Goal: Information Seeking & Learning: Learn about a topic

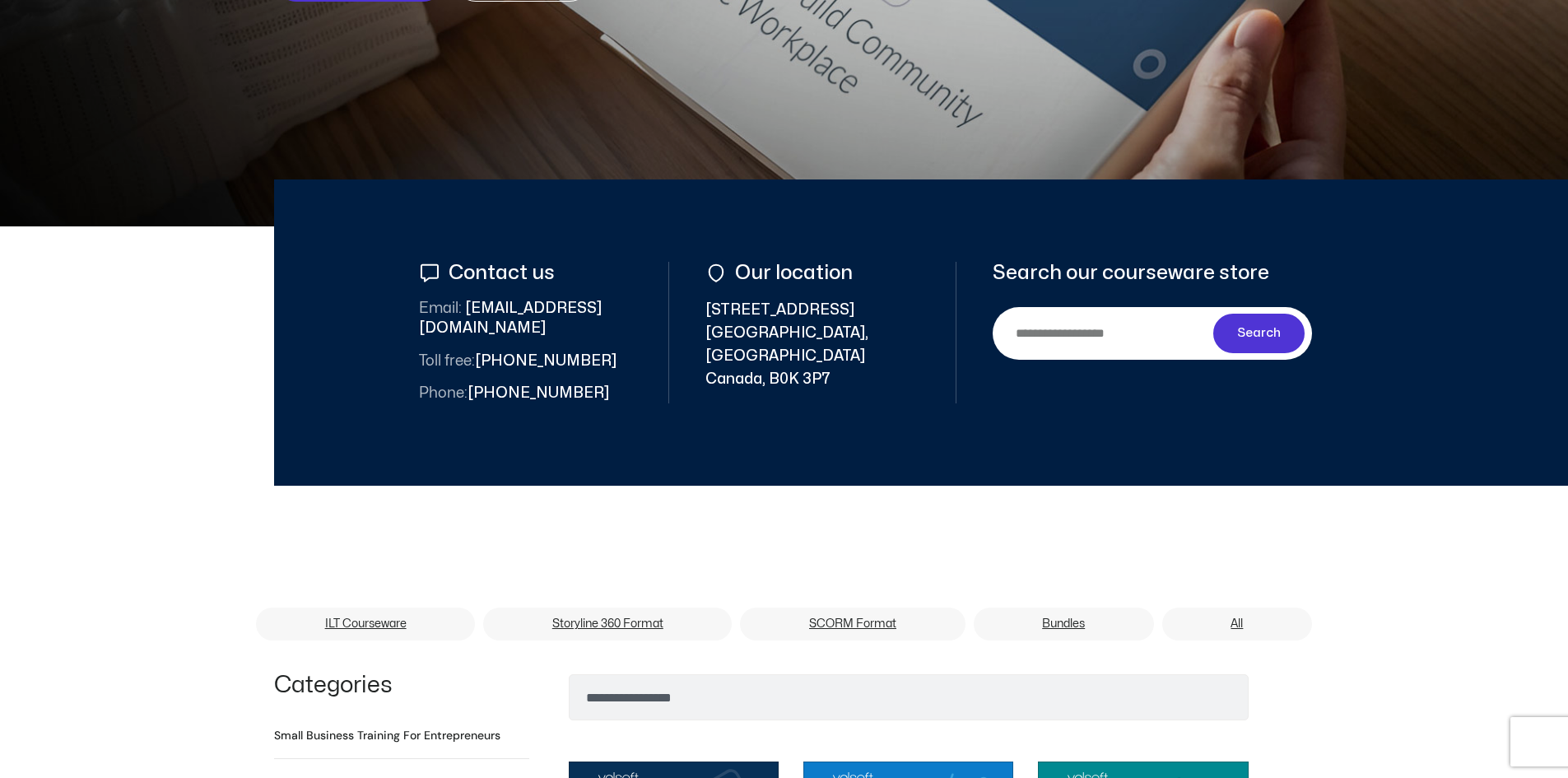
scroll to position [330, 0]
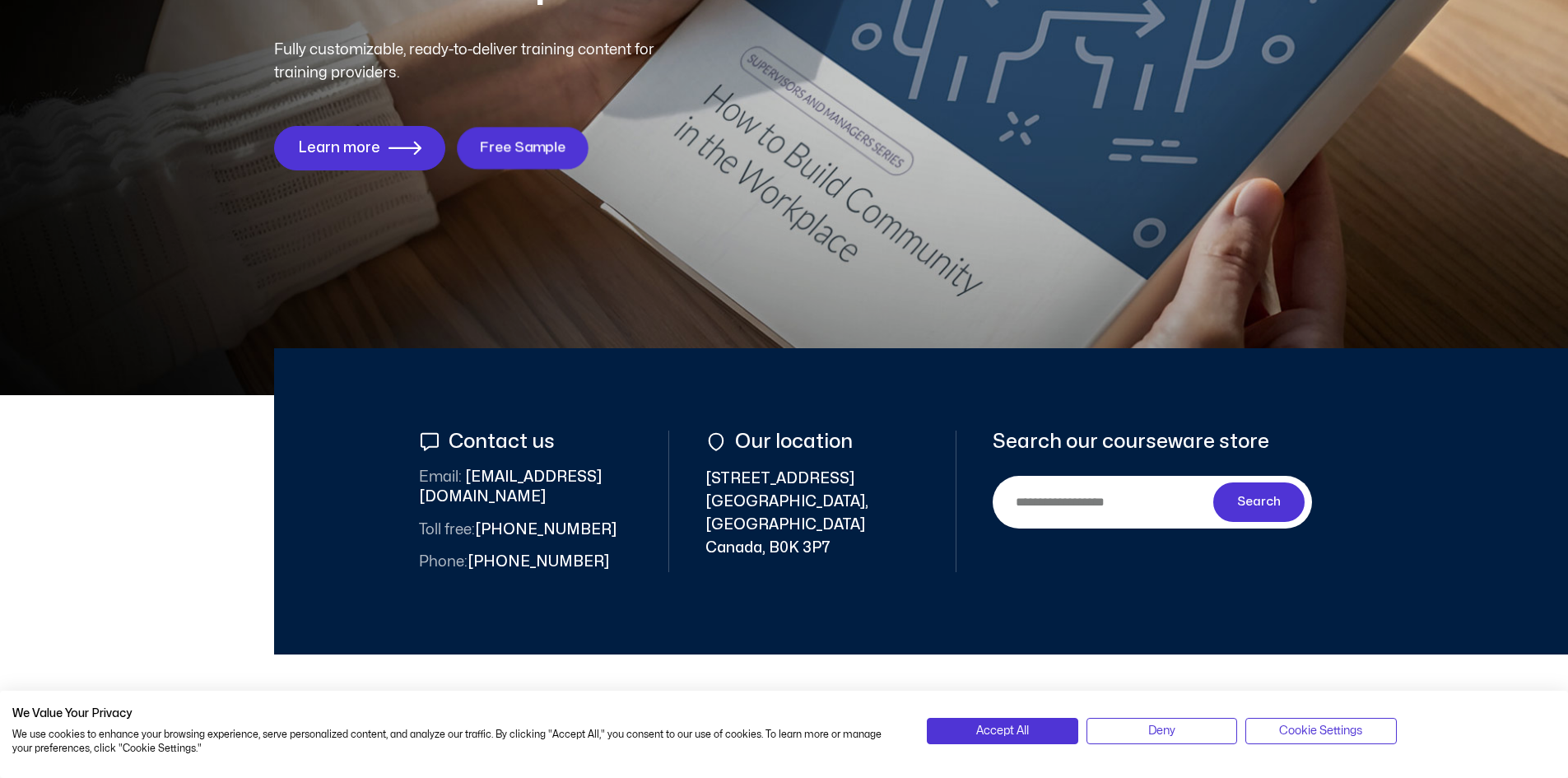
click at [562, 150] on span "Free Sample" at bounding box center [522, 148] width 86 height 15
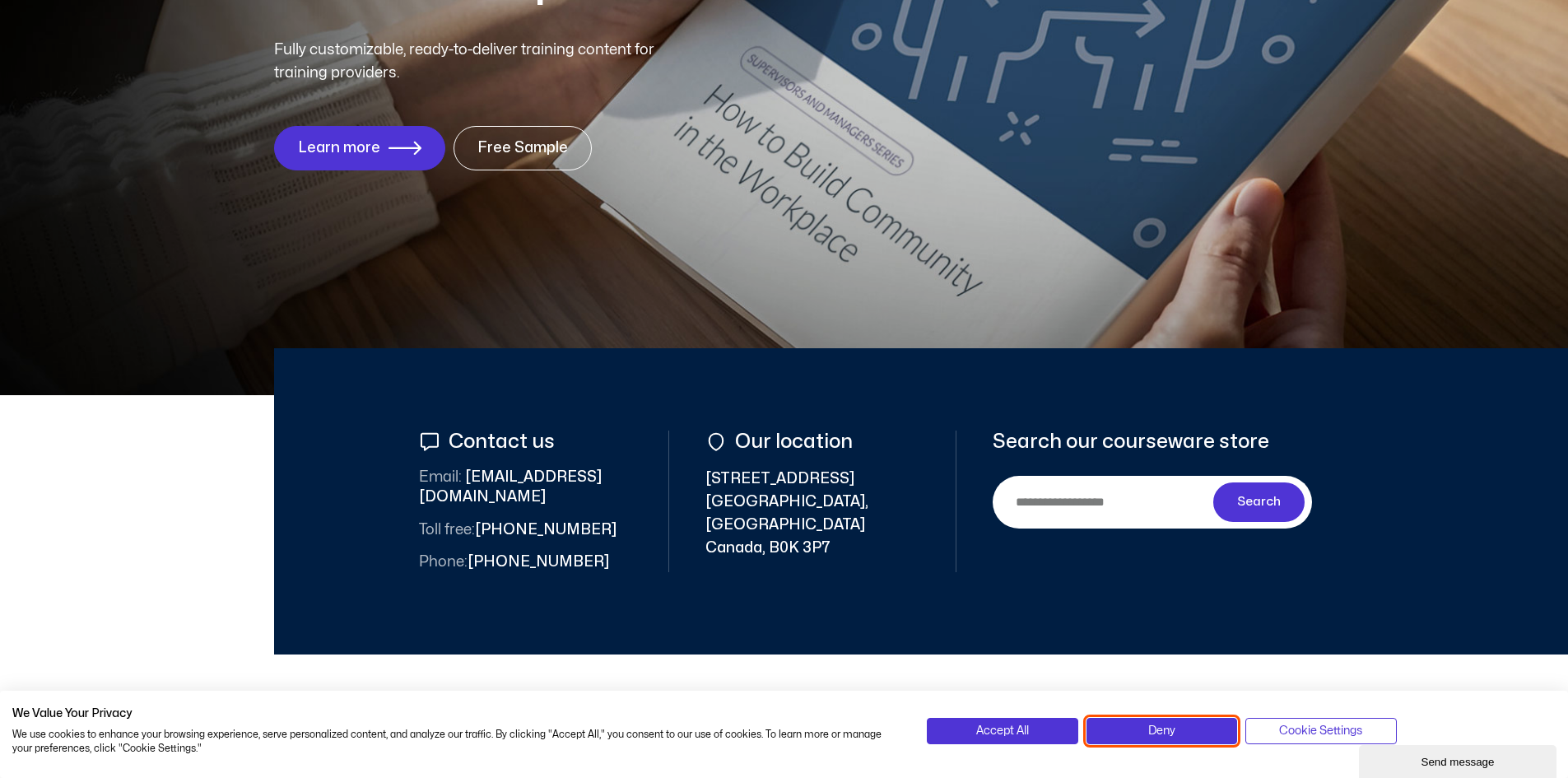
click at [1187, 725] on button "Deny" at bounding box center [1162, 730] width 151 height 26
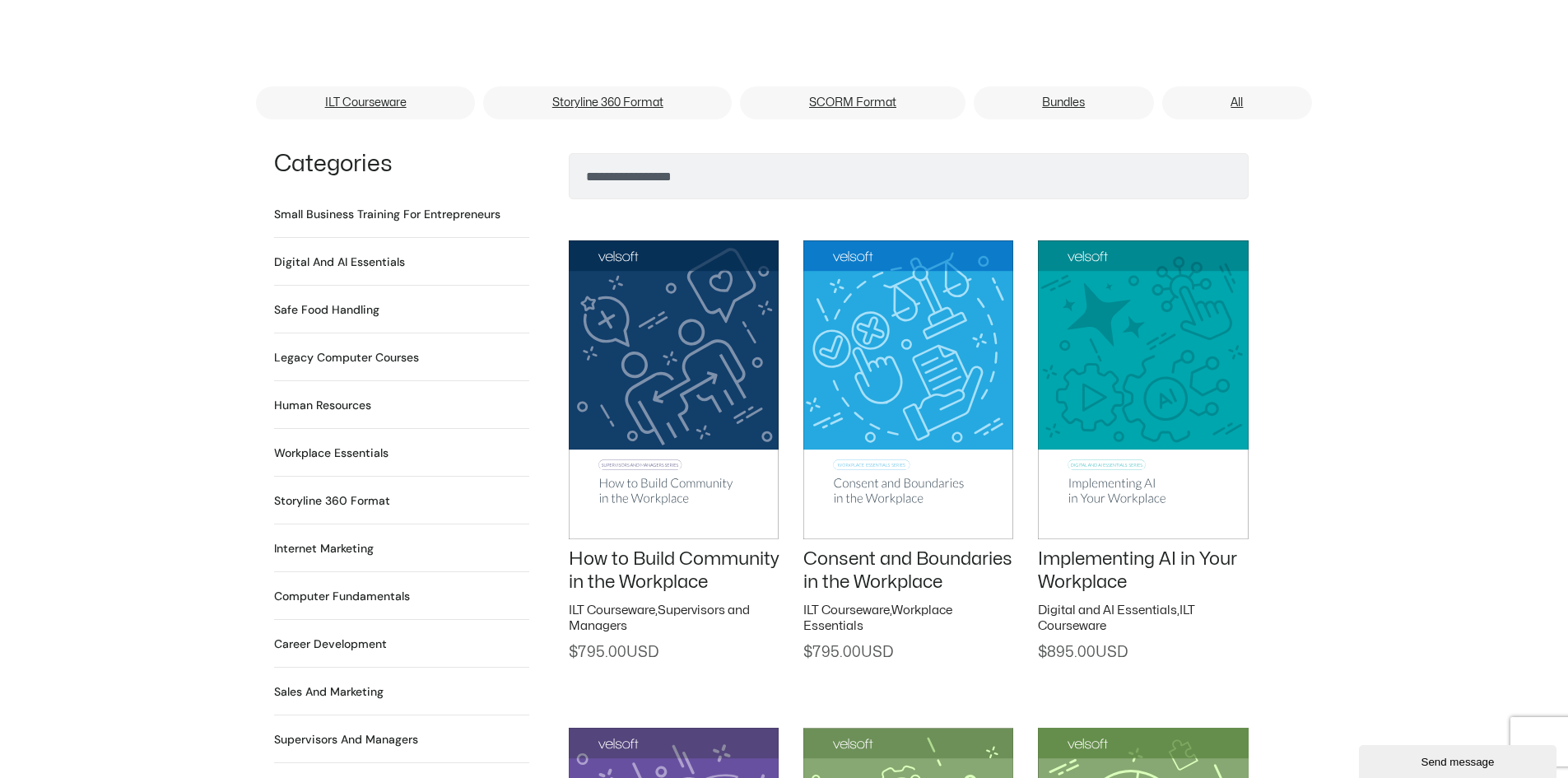
scroll to position [1070, 0]
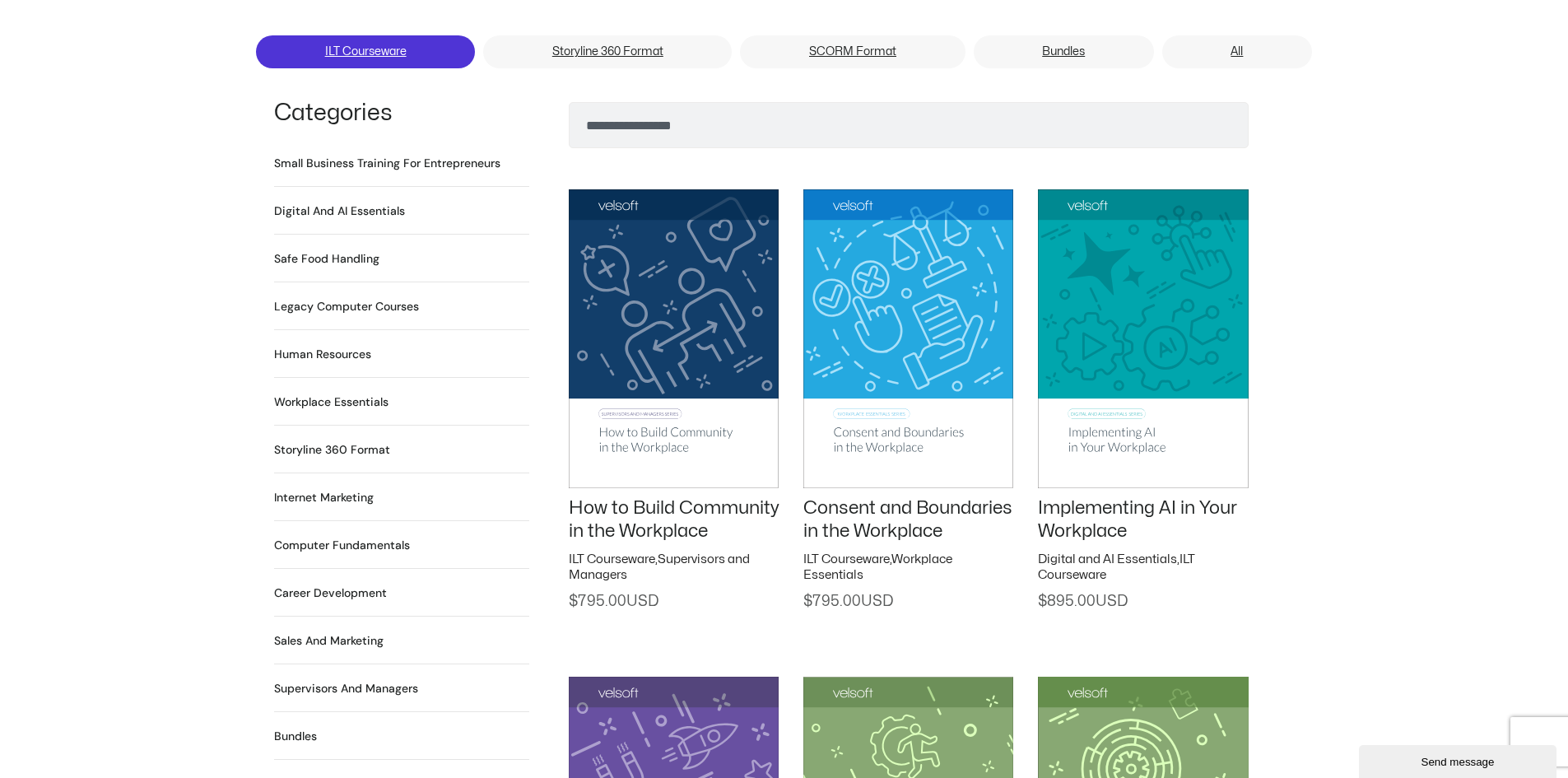
click at [414, 36] on link "ILT Courseware" at bounding box center [365, 52] width 218 height 33
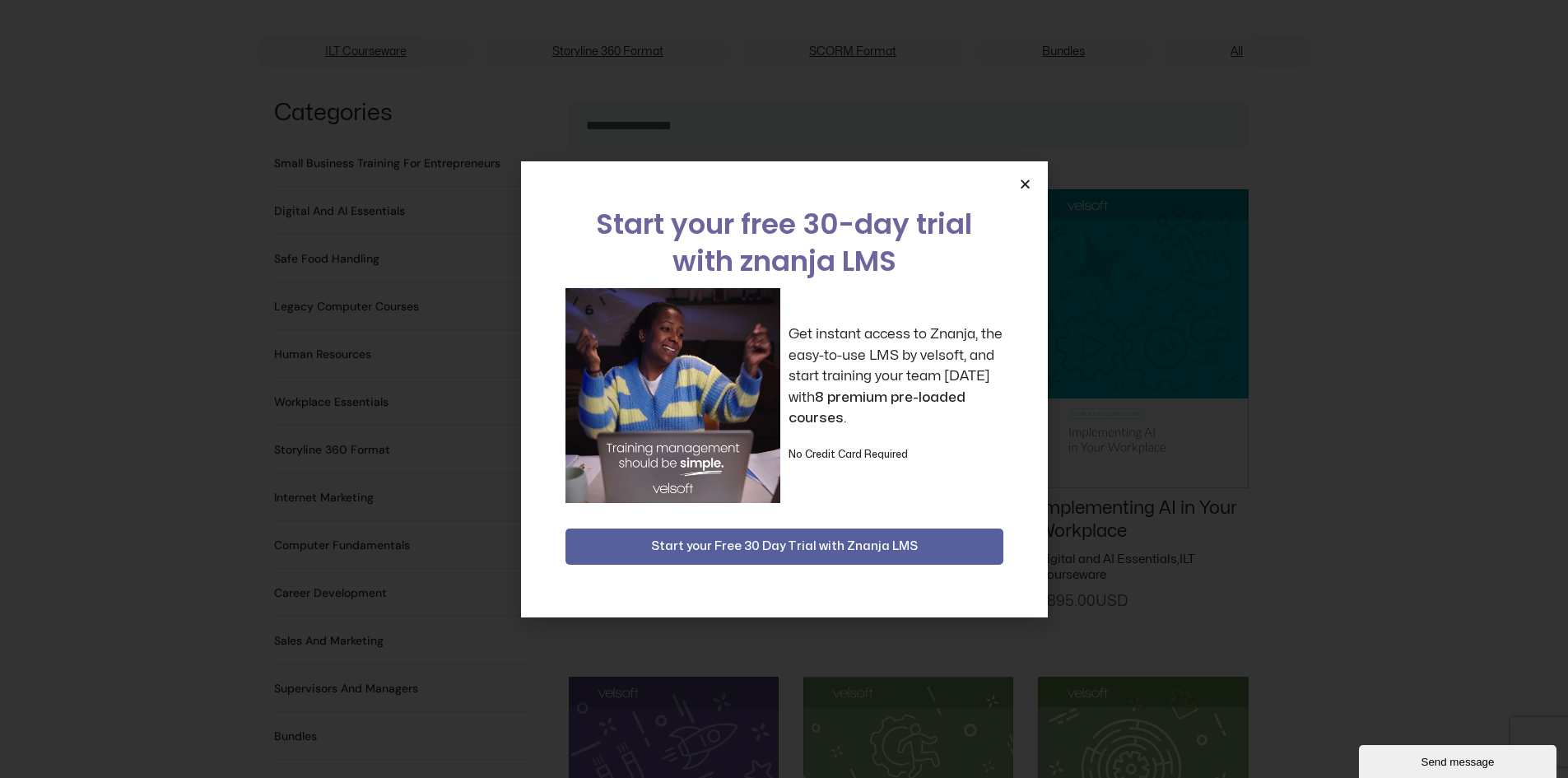
click at [1028, 180] on icon "Close" at bounding box center [1025, 184] width 13 height 13
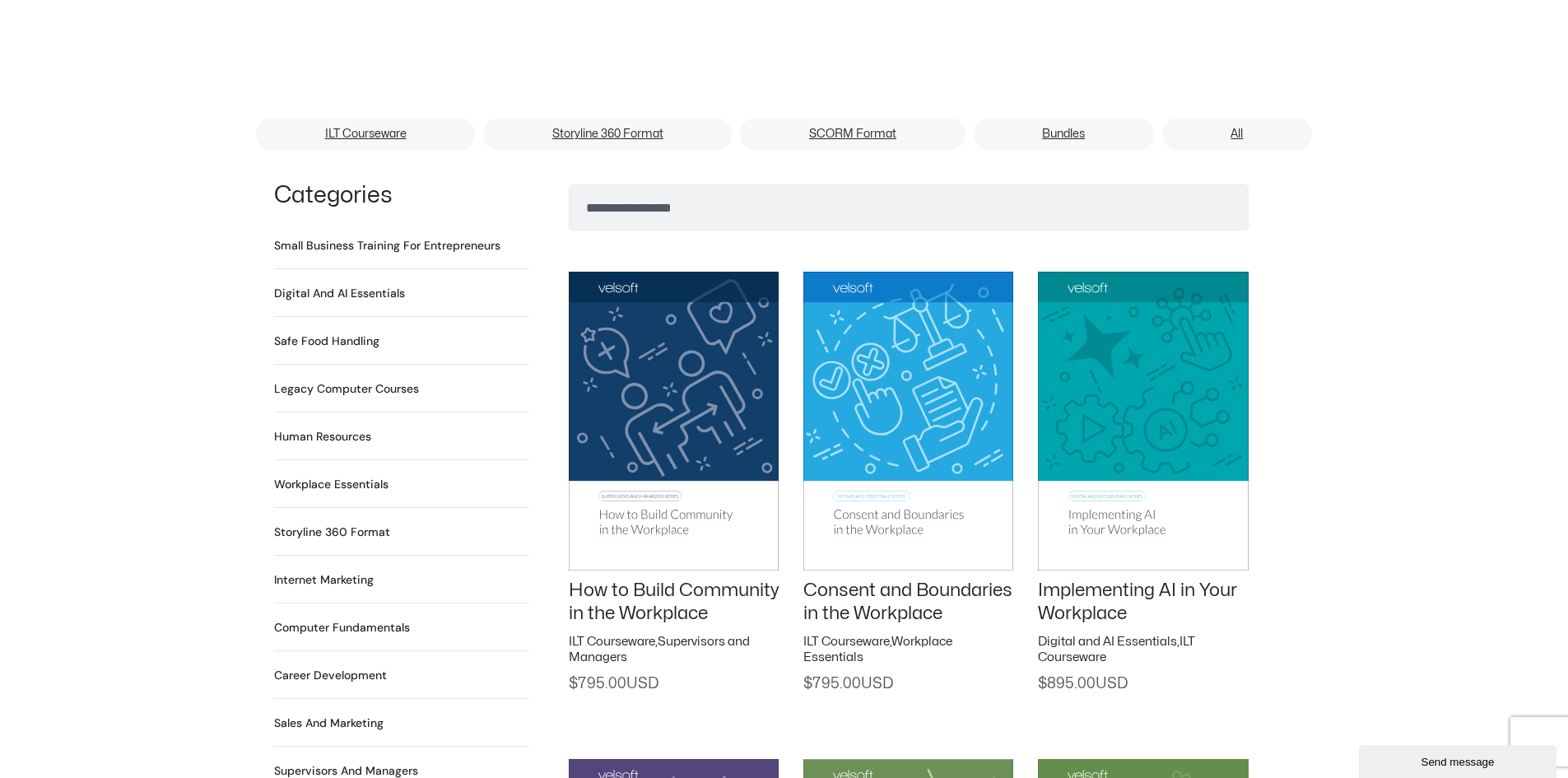
click at [702, 459] on img at bounding box center [673, 420] width 210 height 298
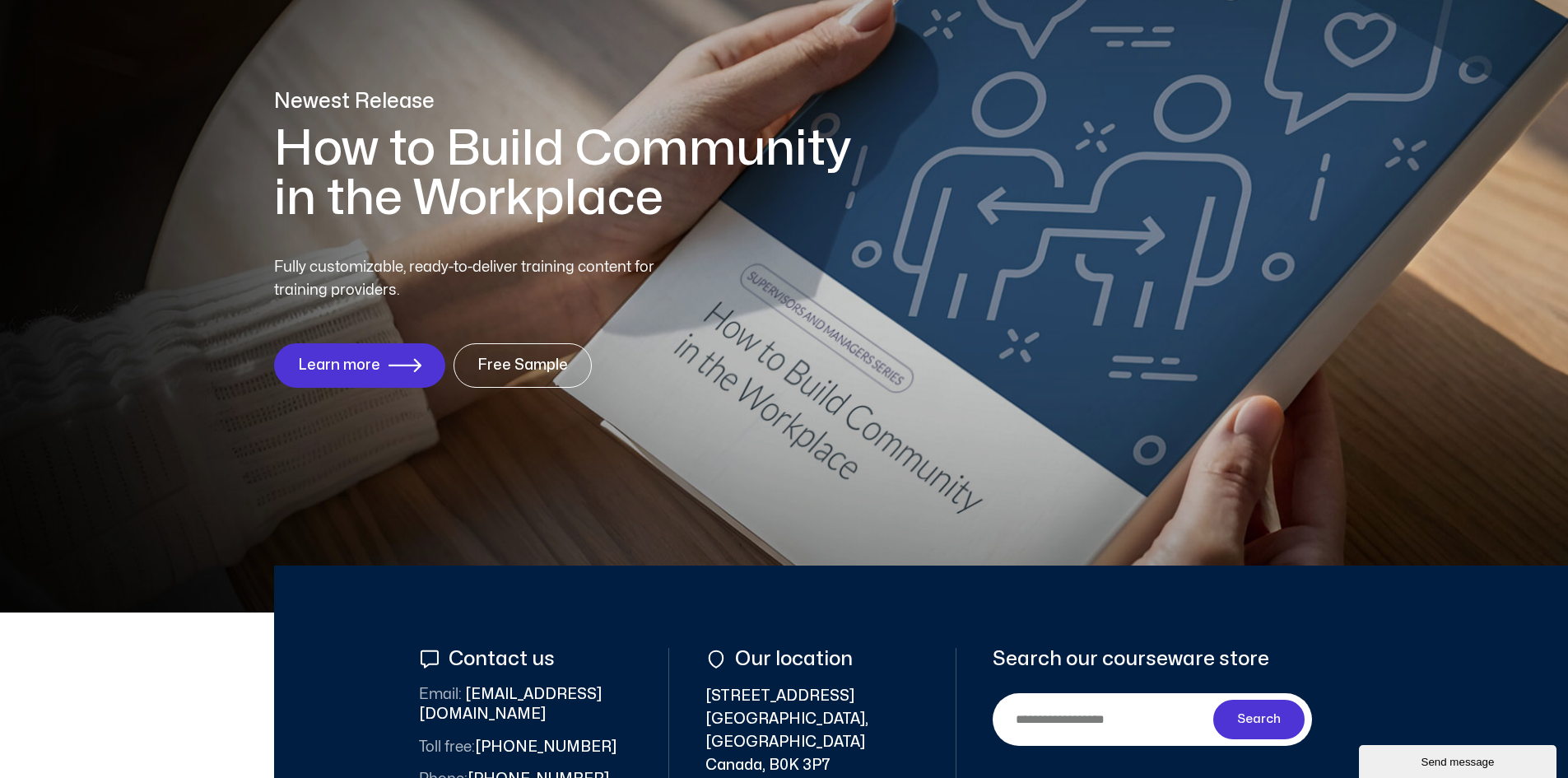
scroll to position [0, 0]
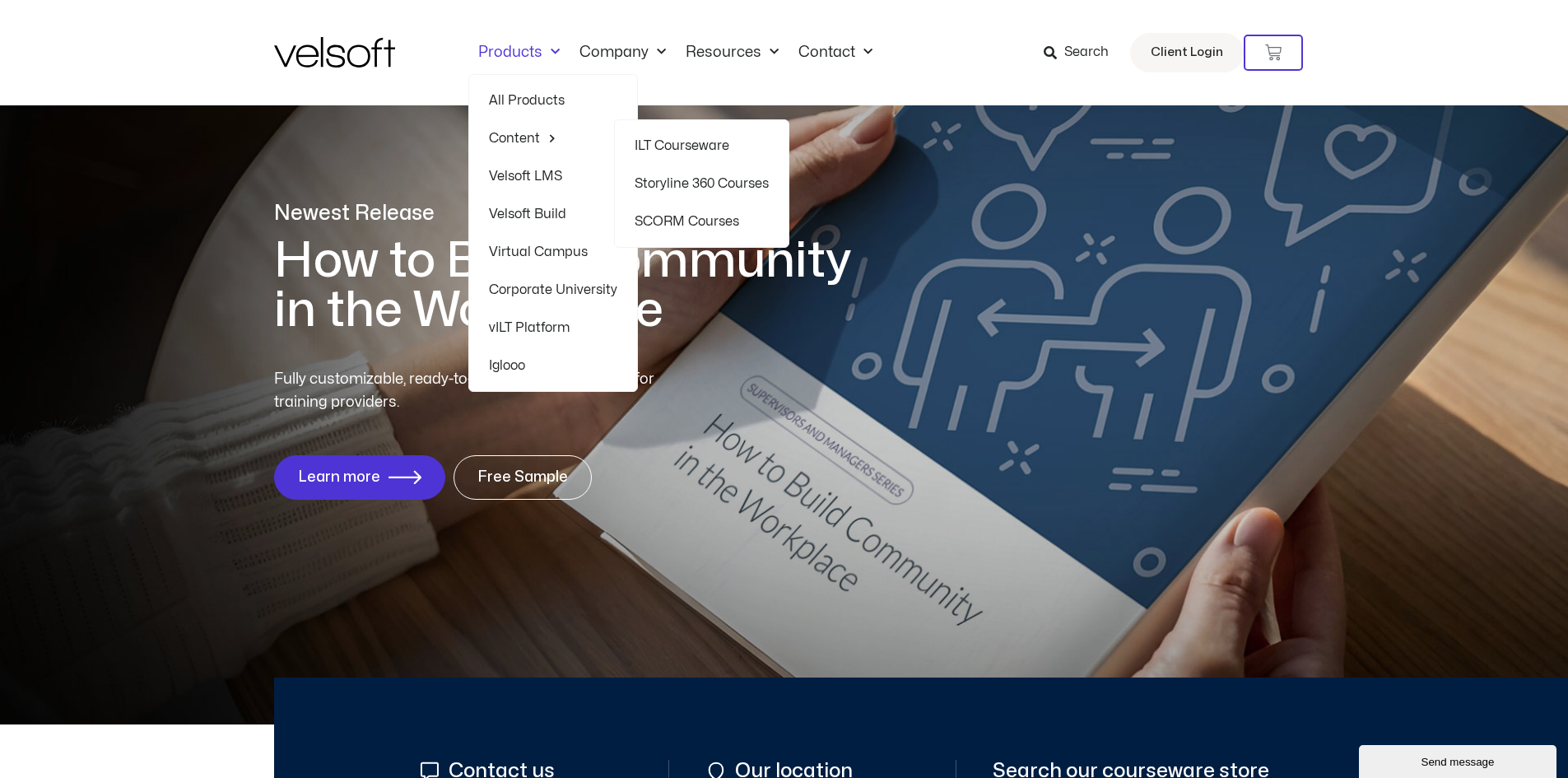
click at [708, 144] on link "ILT Courseware" at bounding box center [701, 145] width 134 height 38
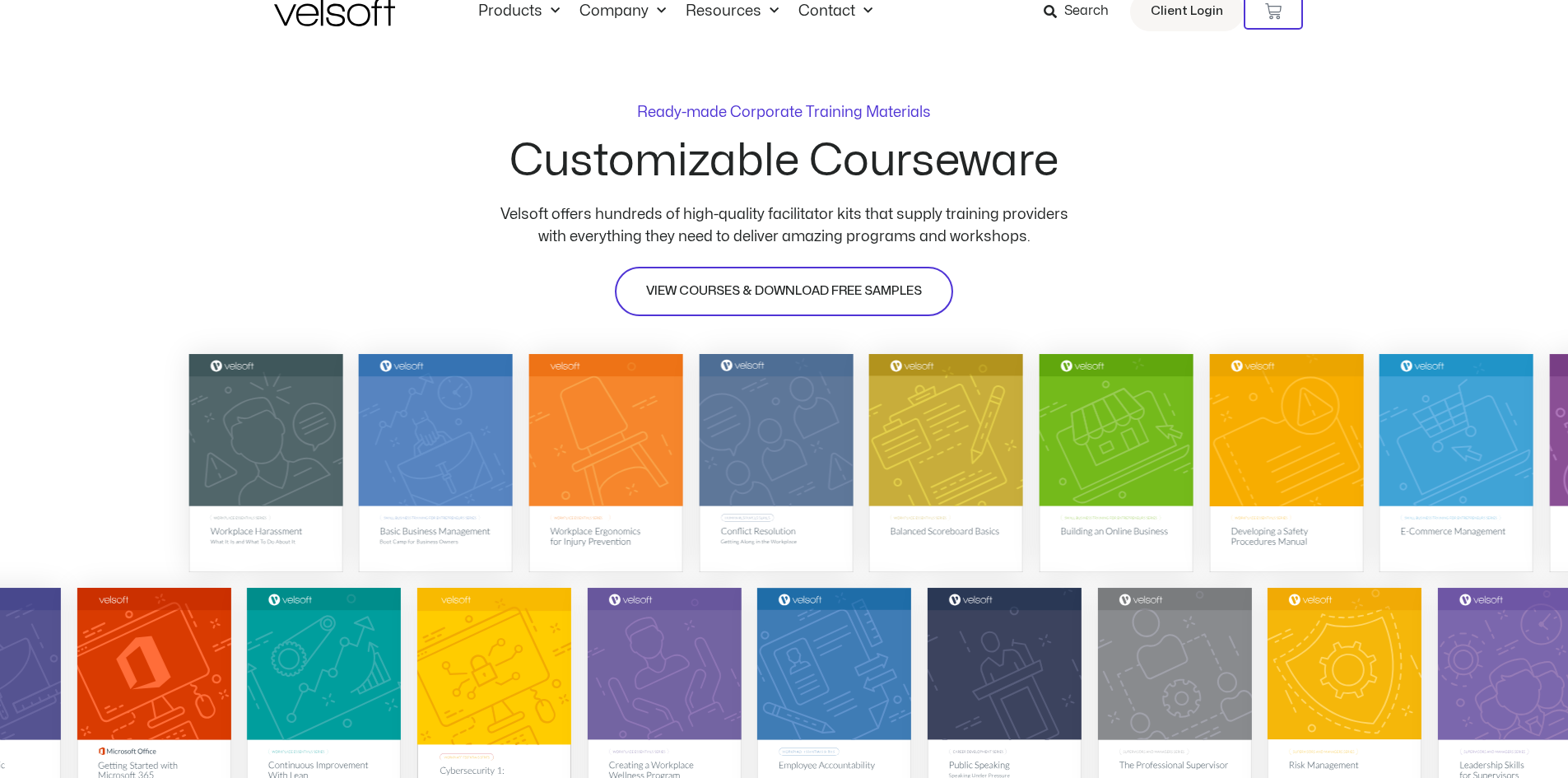
scroll to position [82, 0]
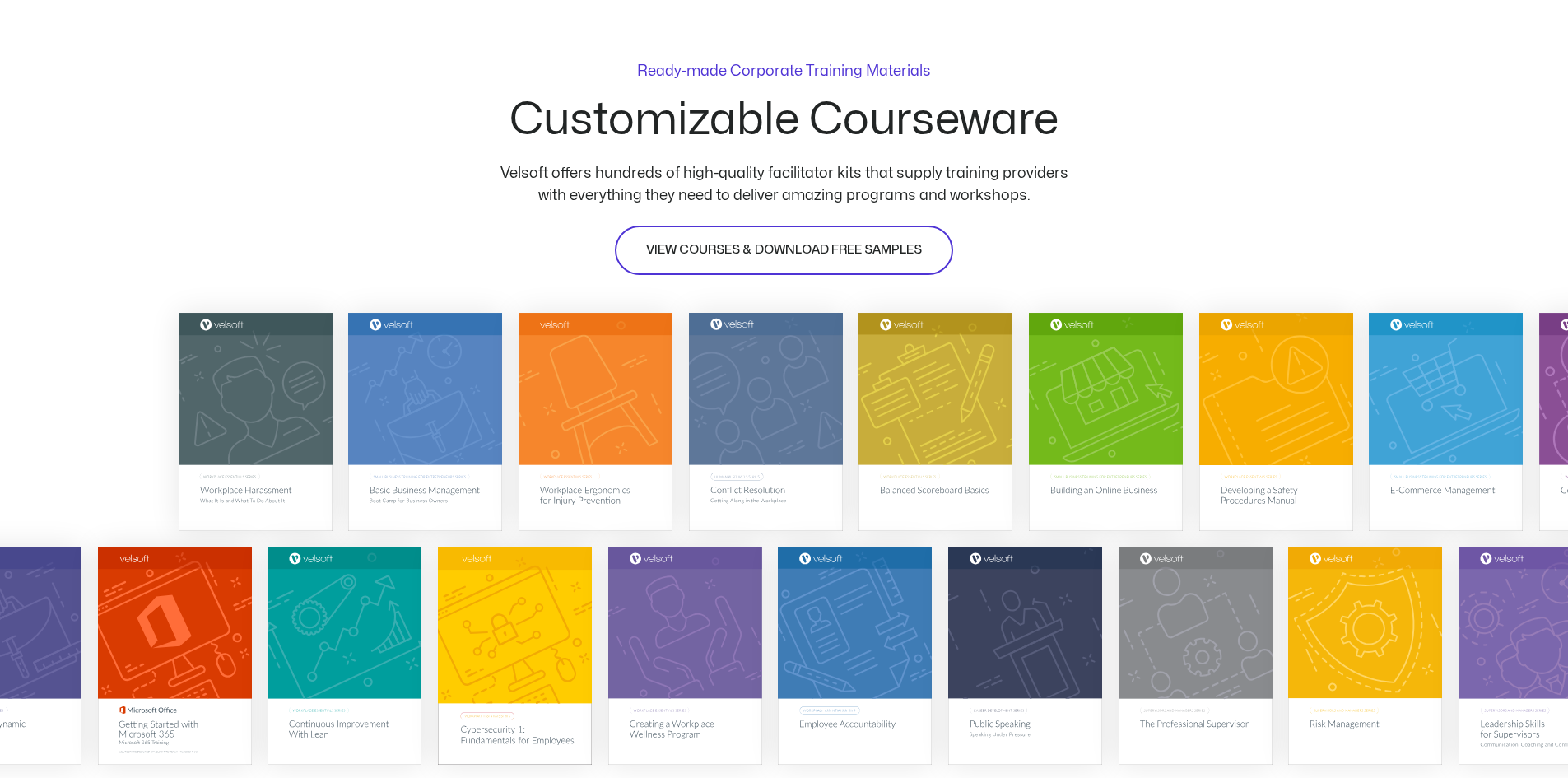
click at [824, 236] on link "VIEW COURSES & DOWNLOAD FREE SAMPLES" at bounding box center [784, 249] width 338 height 49
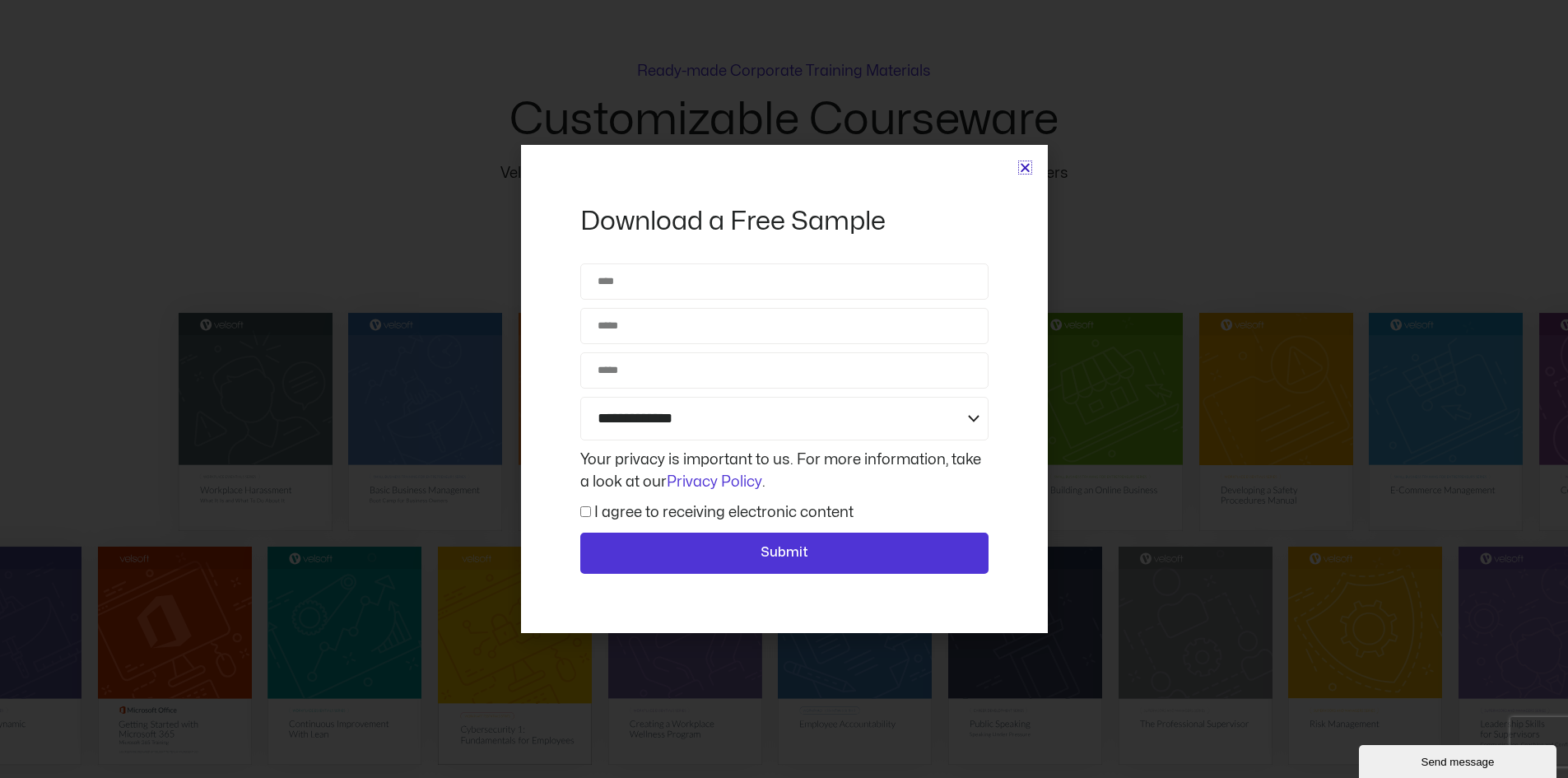
scroll to position [0, 0]
click at [1026, 166] on icon "Close" at bounding box center [1025, 167] width 13 height 13
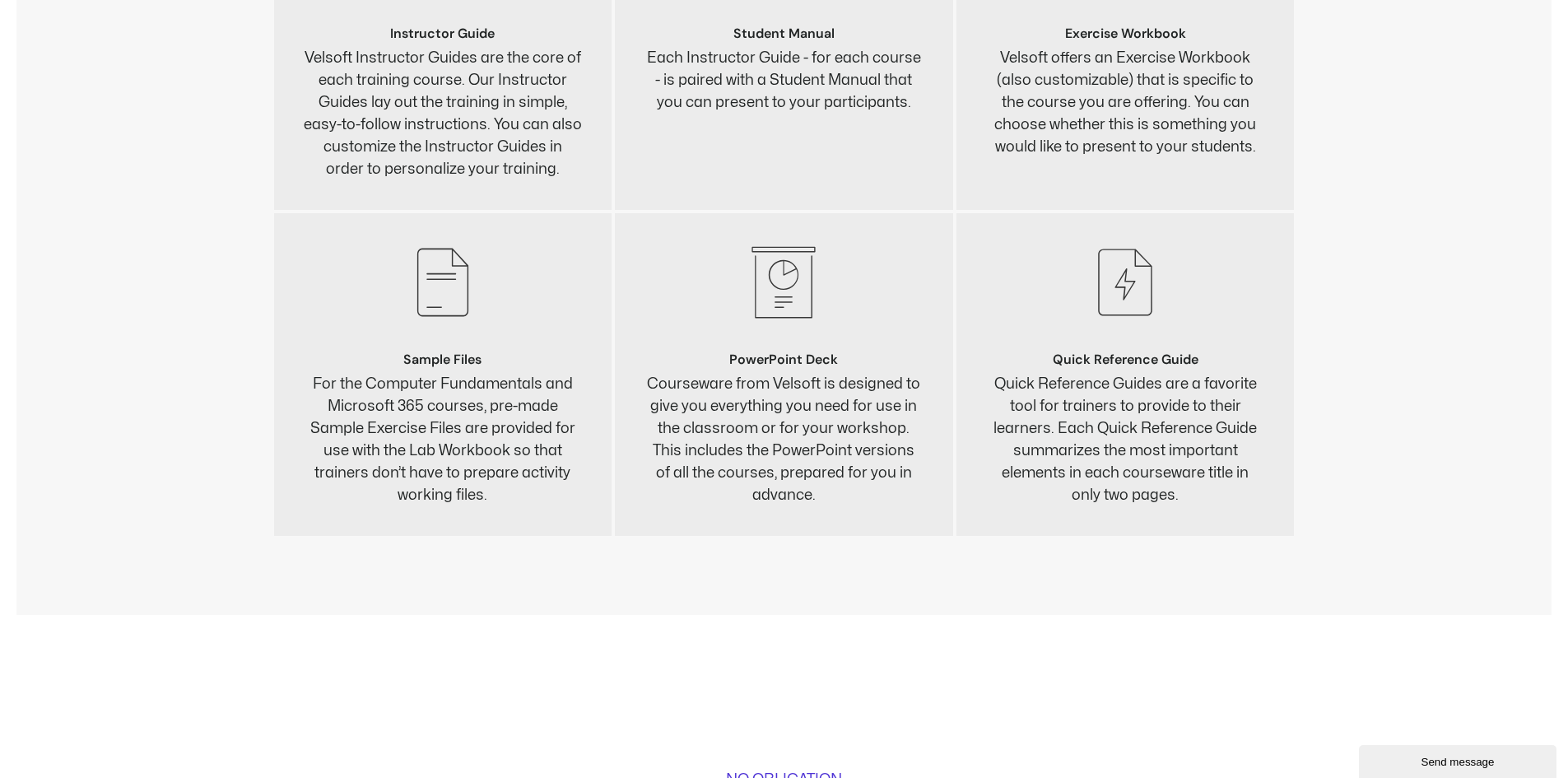
scroll to position [6500, 0]
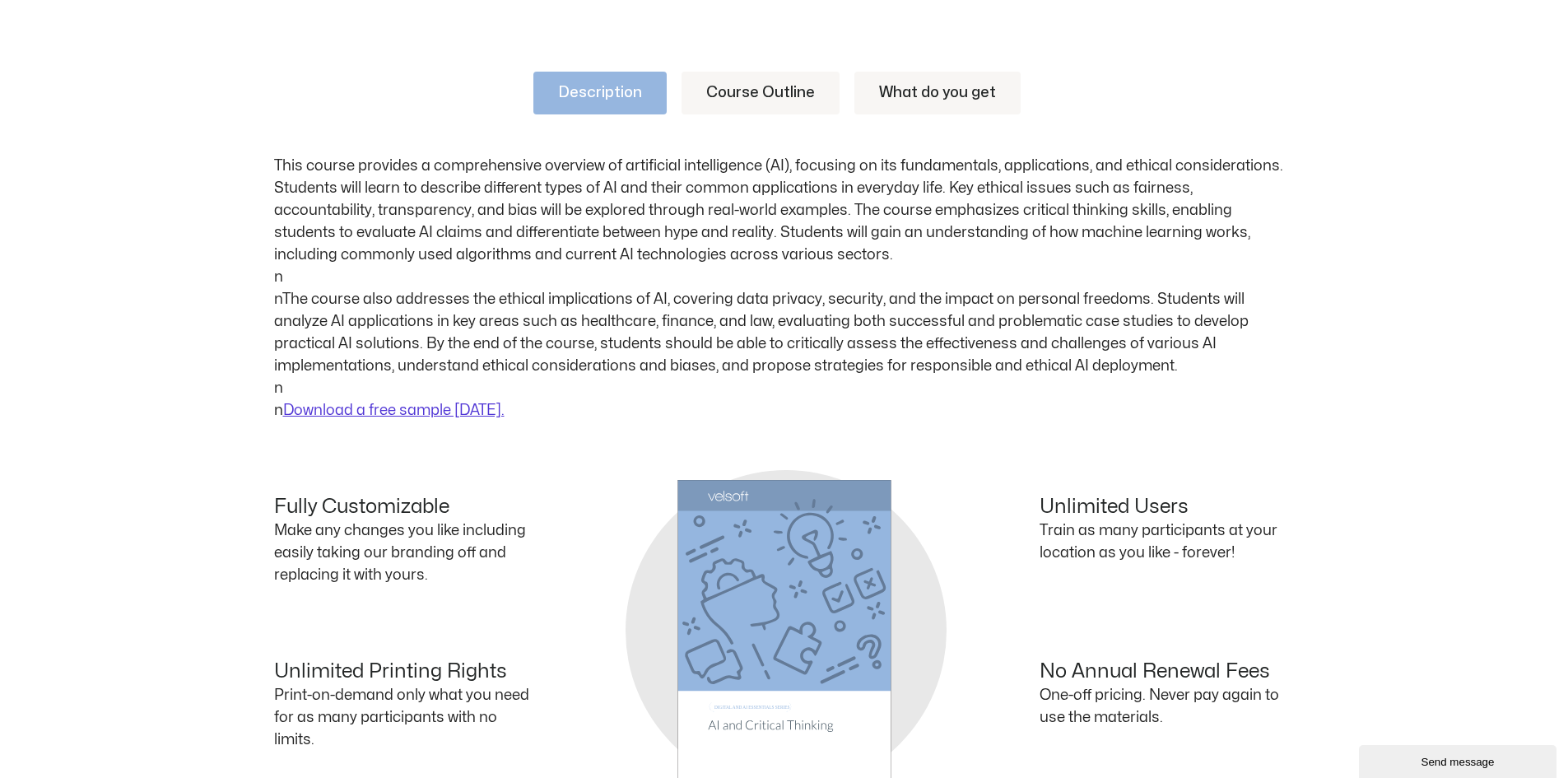
scroll to position [906, 0]
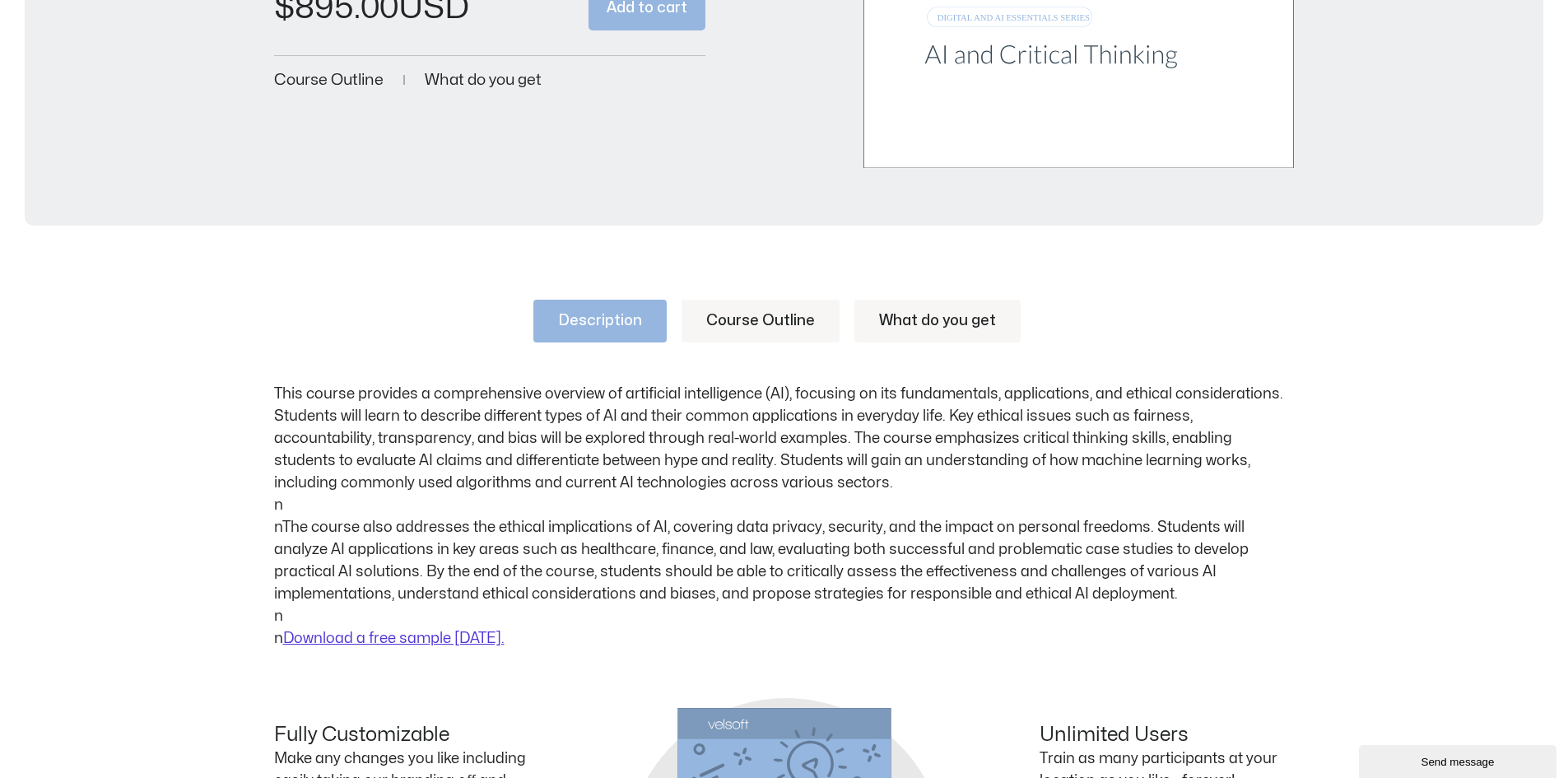
click at [740, 322] on link "Course Outline" at bounding box center [760, 321] width 158 height 43
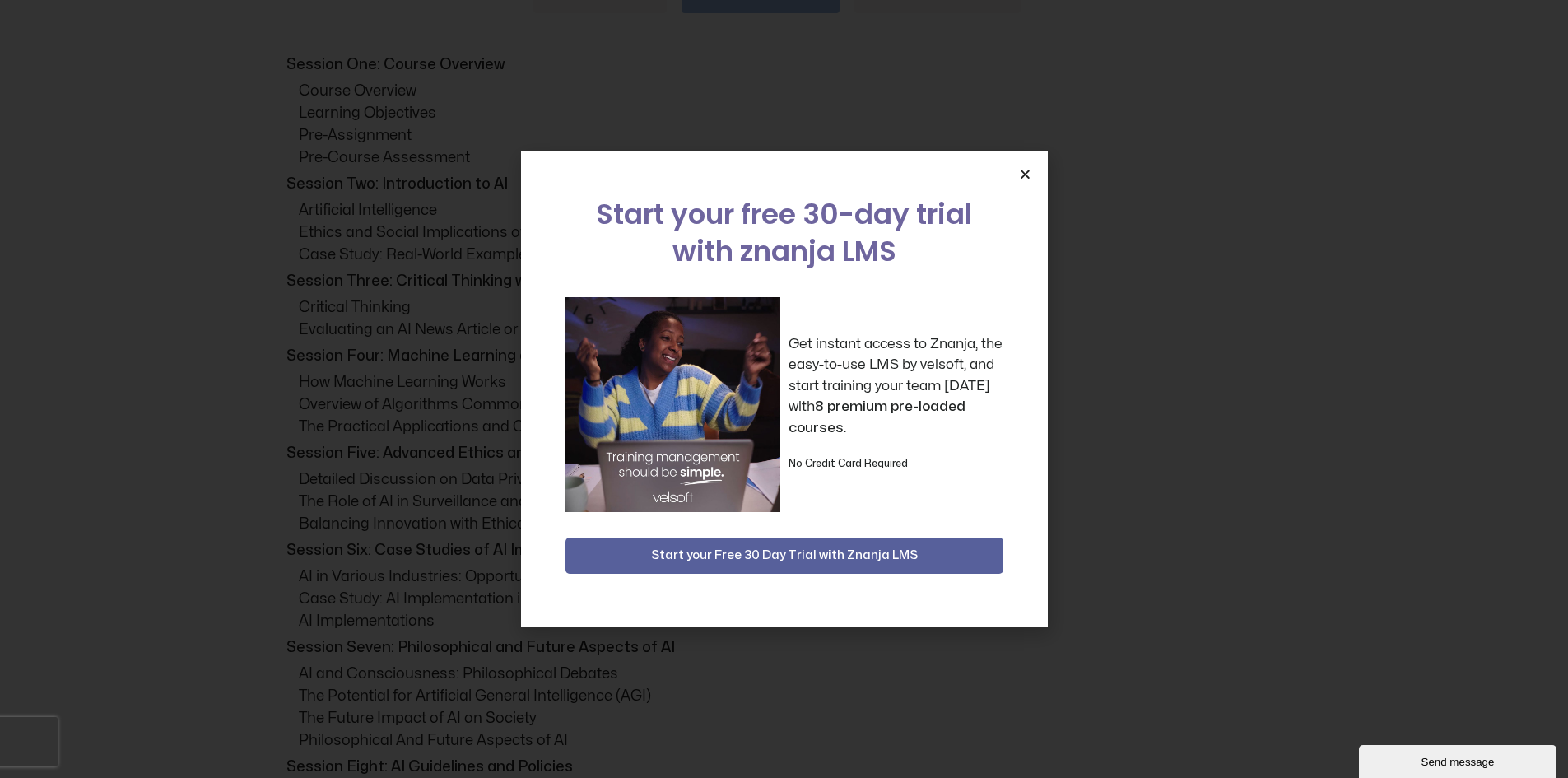
click at [1028, 177] on icon "Close" at bounding box center [1025, 174] width 13 height 13
